Goal: Task Accomplishment & Management: Manage account settings

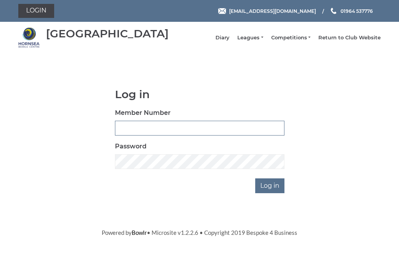
click at [170, 136] on input "Member Number" at bounding box center [200, 128] width 170 height 15
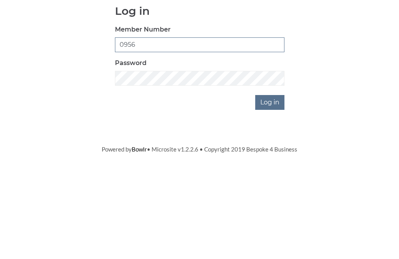
type input "0956"
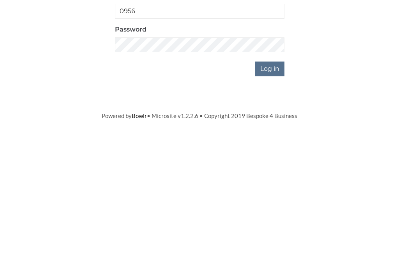
click at [274, 178] on input "Log in" at bounding box center [269, 185] width 29 height 15
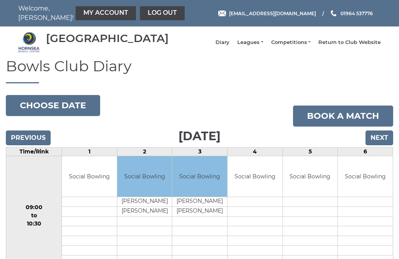
click at [86, 14] on link "My Account" at bounding box center [106, 13] width 60 height 14
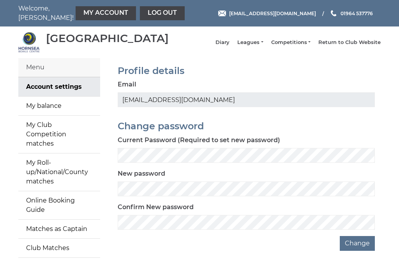
click at [50, 109] on link "My balance" at bounding box center [59, 106] width 82 height 19
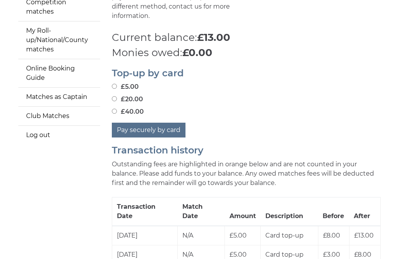
scroll to position [115, 0]
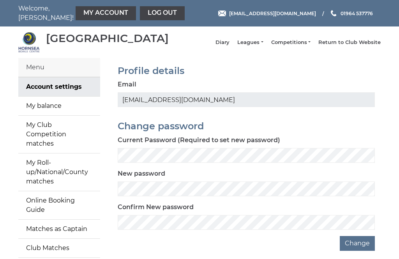
click at [54, 169] on link "My Roll-up/National/County matches" at bounding box center [59, 172] width 82 height 37
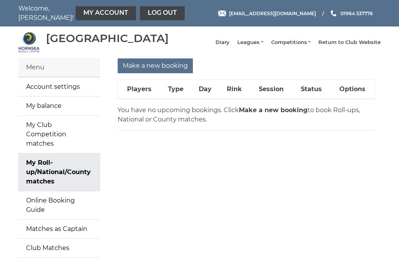
click at [255, 114] on strong "Make a new booking" at bounding box center [273, 109] width 69 height 7
click at [139, 96] on th "Players" at bounding box center [139, 89] width 42 height 19
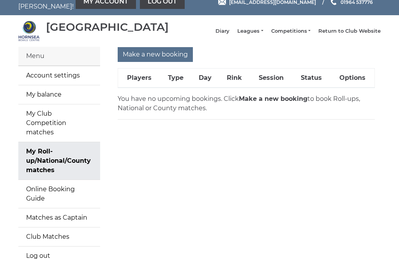
scroll to position [16, 0]
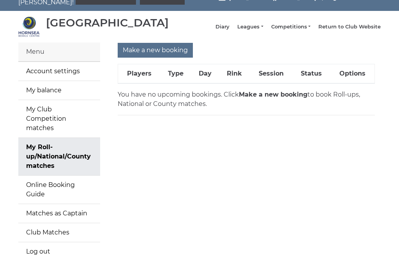
click at [357, 79] on th "Options" at bounding box center [352, 73] width 44 height 19
click at [163, 53] on input "Make a new booking" at bounding box center [155, 50] width 75 height 15
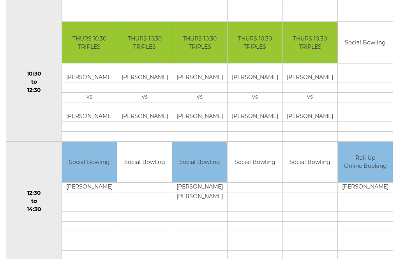
scroll to position [247, 0]
click at [364, 222] on td at bounding box center [365, 217] width 55 height 10
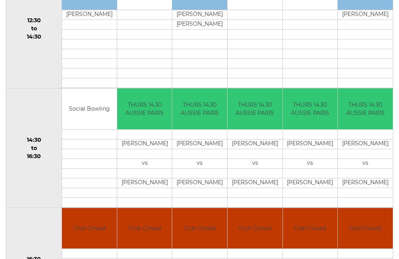
scroll to position [420, 0]
